Goal: Navigation & Orientation: Go to known website

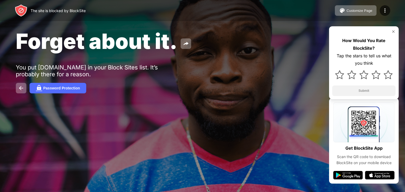
click at [392, 31] on img at bounding box center [393, 32] width 4 height 4
